Goal: Find specific page/section: Find specific page/section

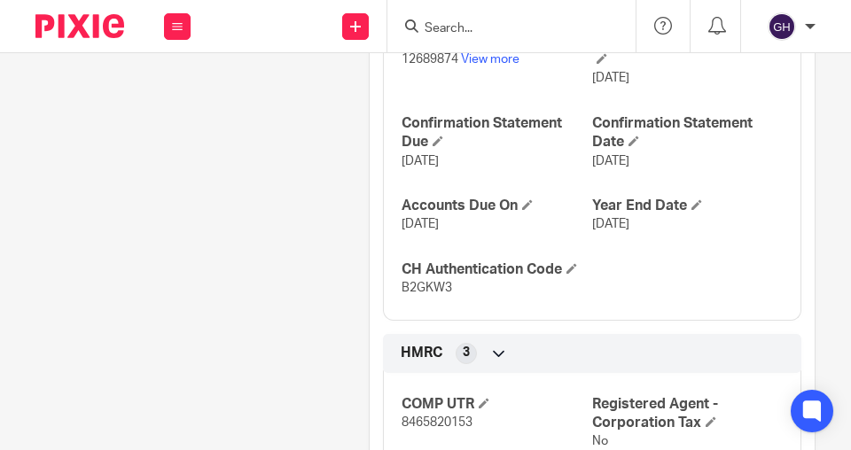
scroll to position [667, 0]
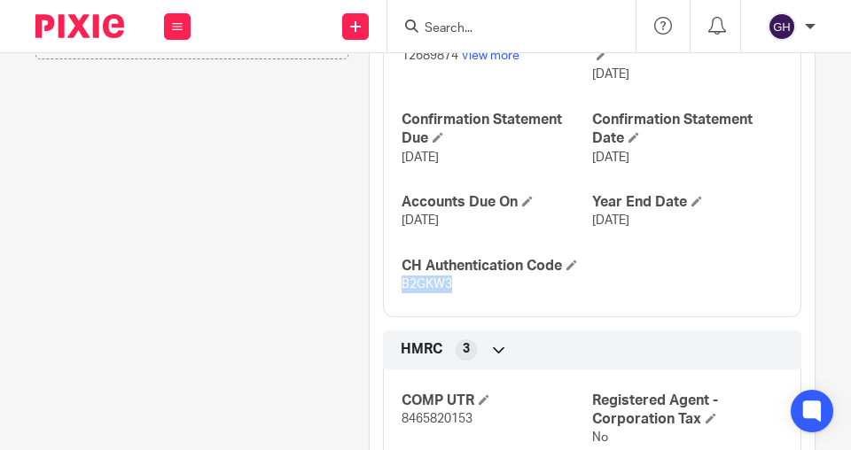
drag, startPoint x: 452, startPoint y: 296, endPoint x: 395, endPoint y: 300, distance: 56.9
click at [395, 300] on div "Company Reg. No. 12689874 View more Company Incorporated On [DATE] Confirmation…" at bounding box center [592, 154] width 419 height 325
copy span "B2GKW3"
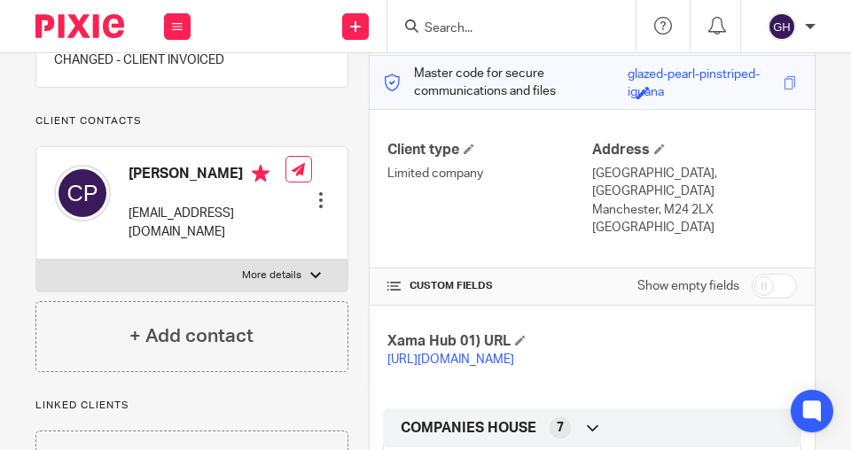
scroll to position [221, 0]
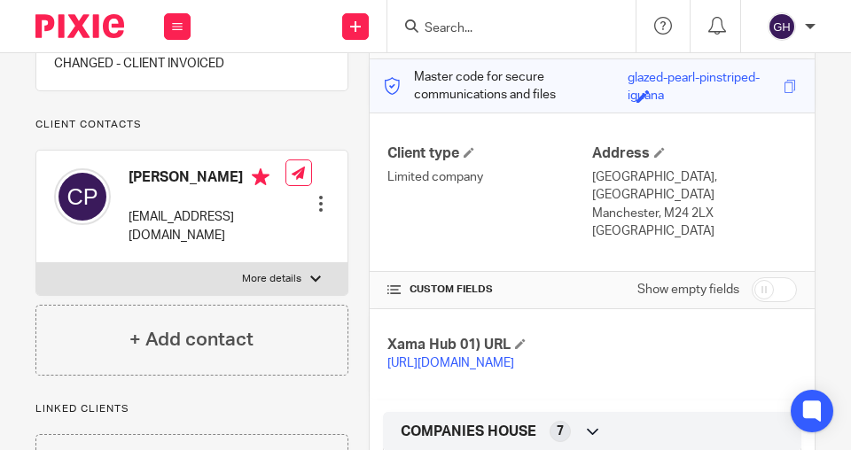
click at [841, 40] on div "Send new email Create task Add client Request signature Get Support Contact Sup…" at bounding box center [529, 26] width 643 height 52
click at [473, 23] on input "Search" at bounding box center [503, 29] width 160 height 16
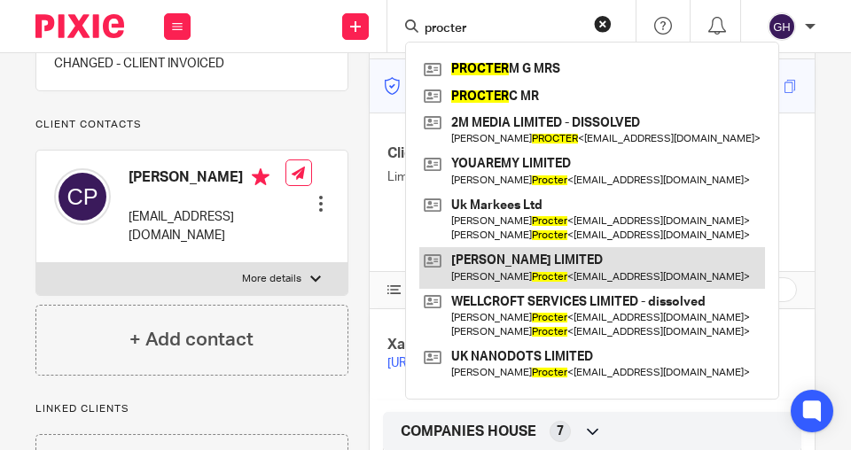
type input "procter"
click at [561, 267] on link at bounding box center [592, 267] width 346 height 41
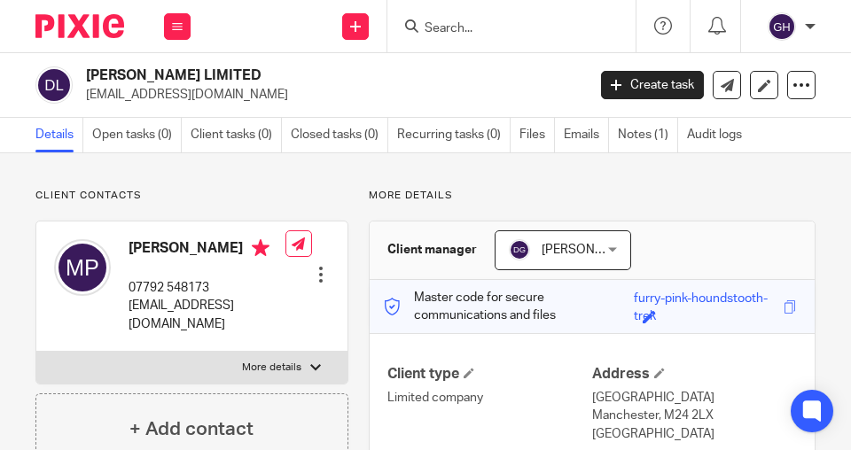
click at [553, 250] on span "[PERSON_NAME]" at bounding box center [591, 250] width 98 height 12
